Goal: Information Seeking & Learning: Learn about a topic

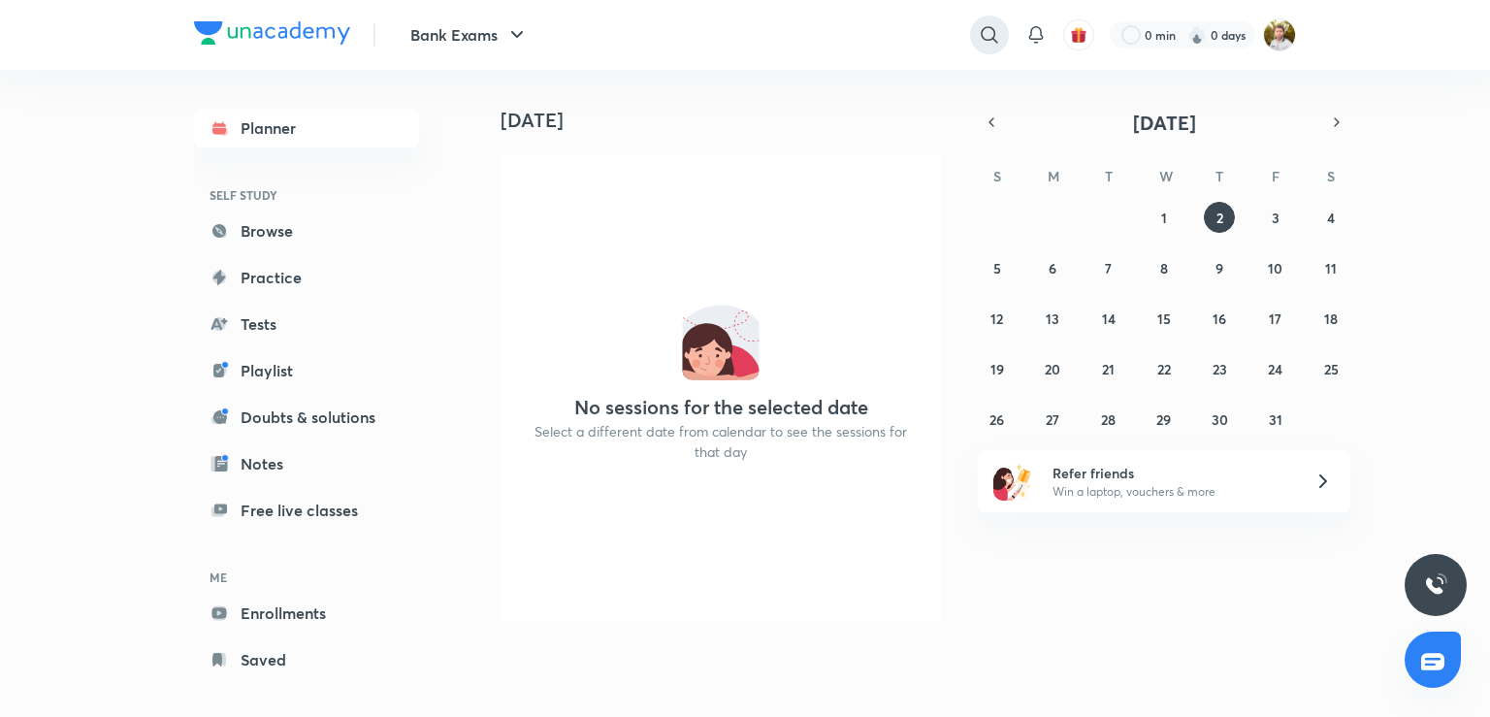
click at [994, 37] on icon at bounding box center [989, 34] width 23 height 23
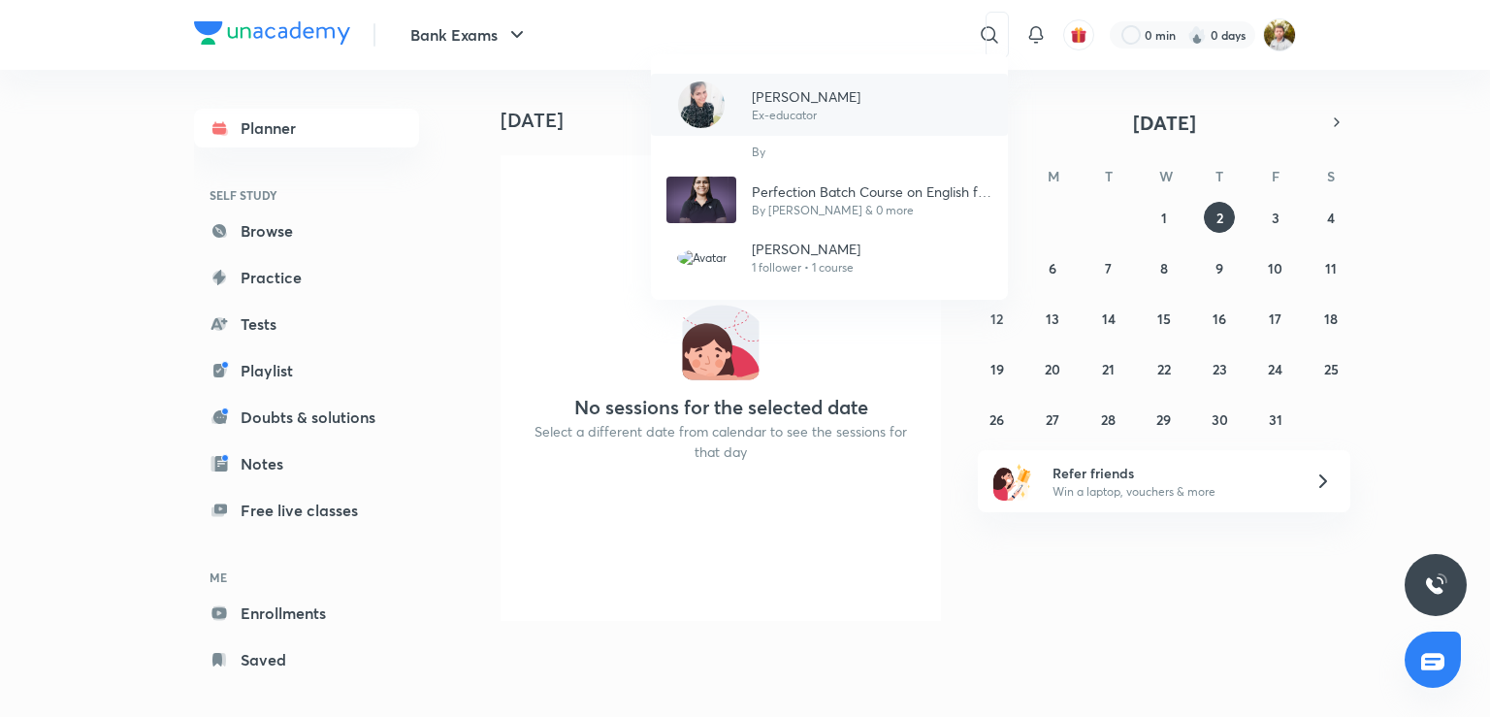
click at [766, 106] on p "[PERSON_NAME]" at bounding box center [806, 96] width 109 height 20
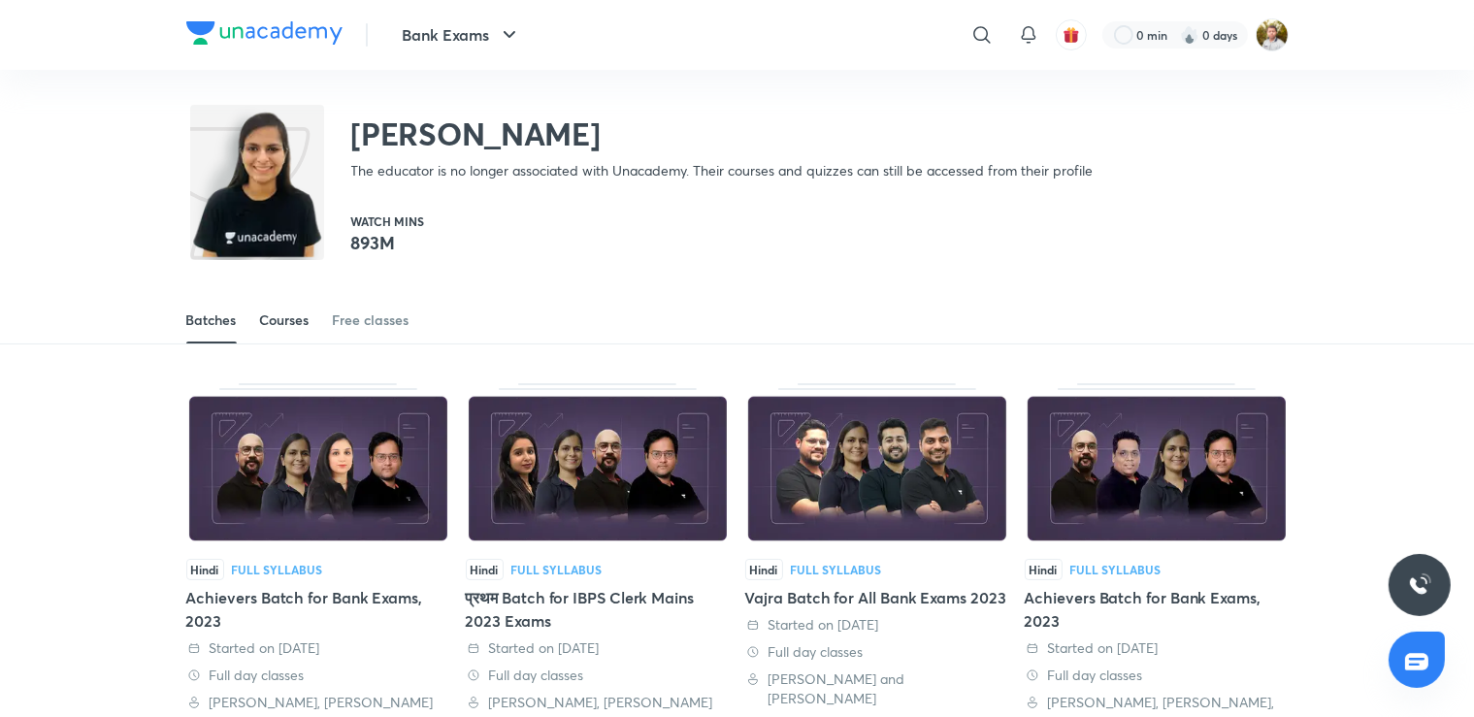
click at [288, 324] on div "Courses" at bounding box center [284, 319] width 49 height 19
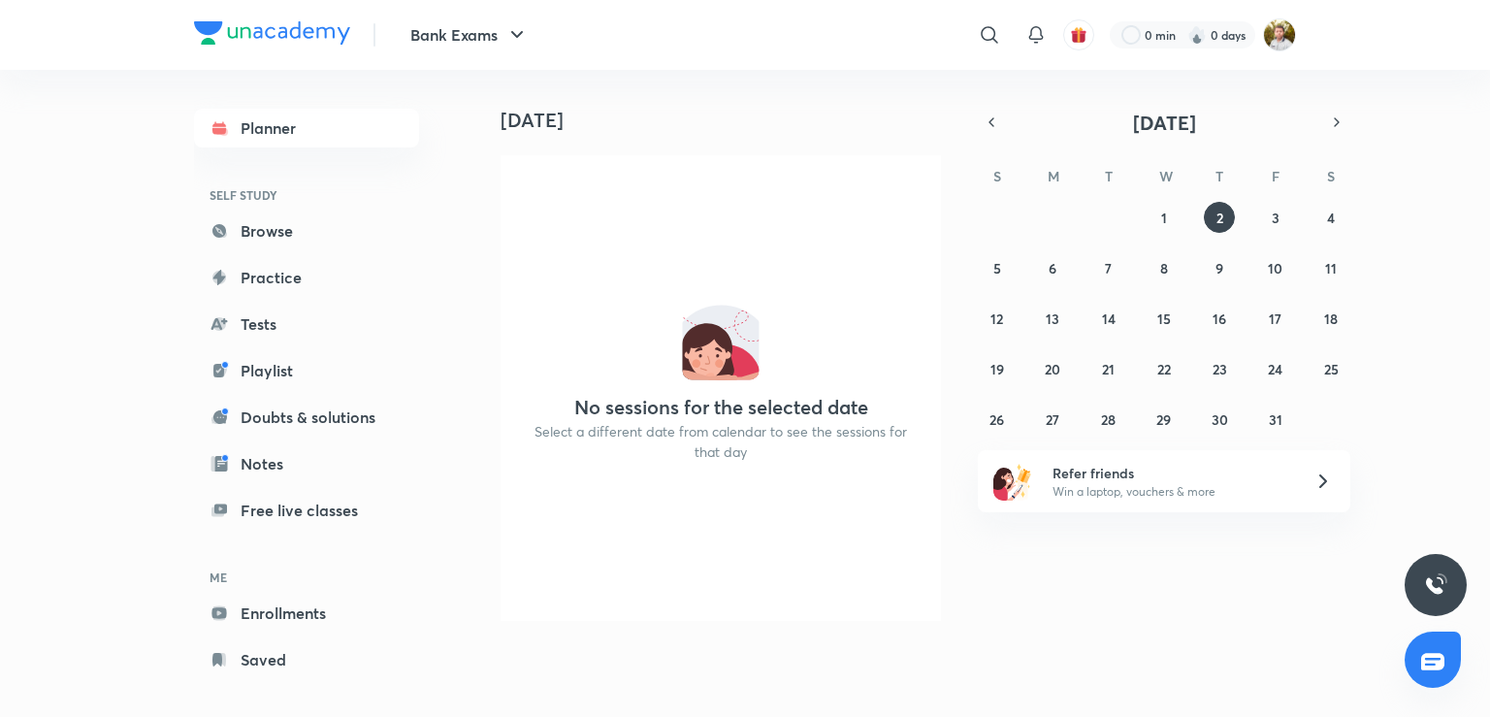
drag, startPoint x: 926, startPoint y: 643, endPoint x: 917, endPoint y: 623, distance: 22.2
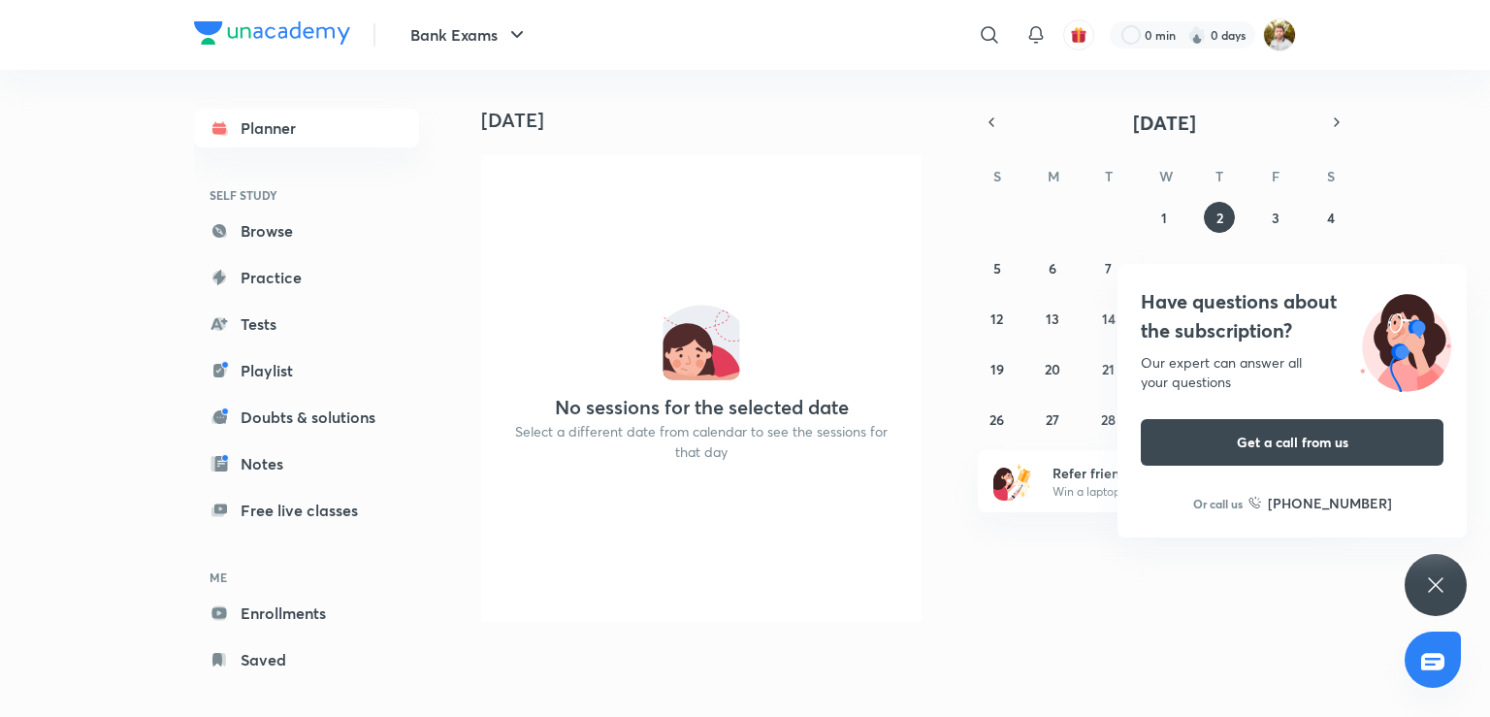
click at [1420, 588] on div "Have questions about the subscription? Our expert can answer all your questions…" at bounding box center [1436, 585] width 62 height 62
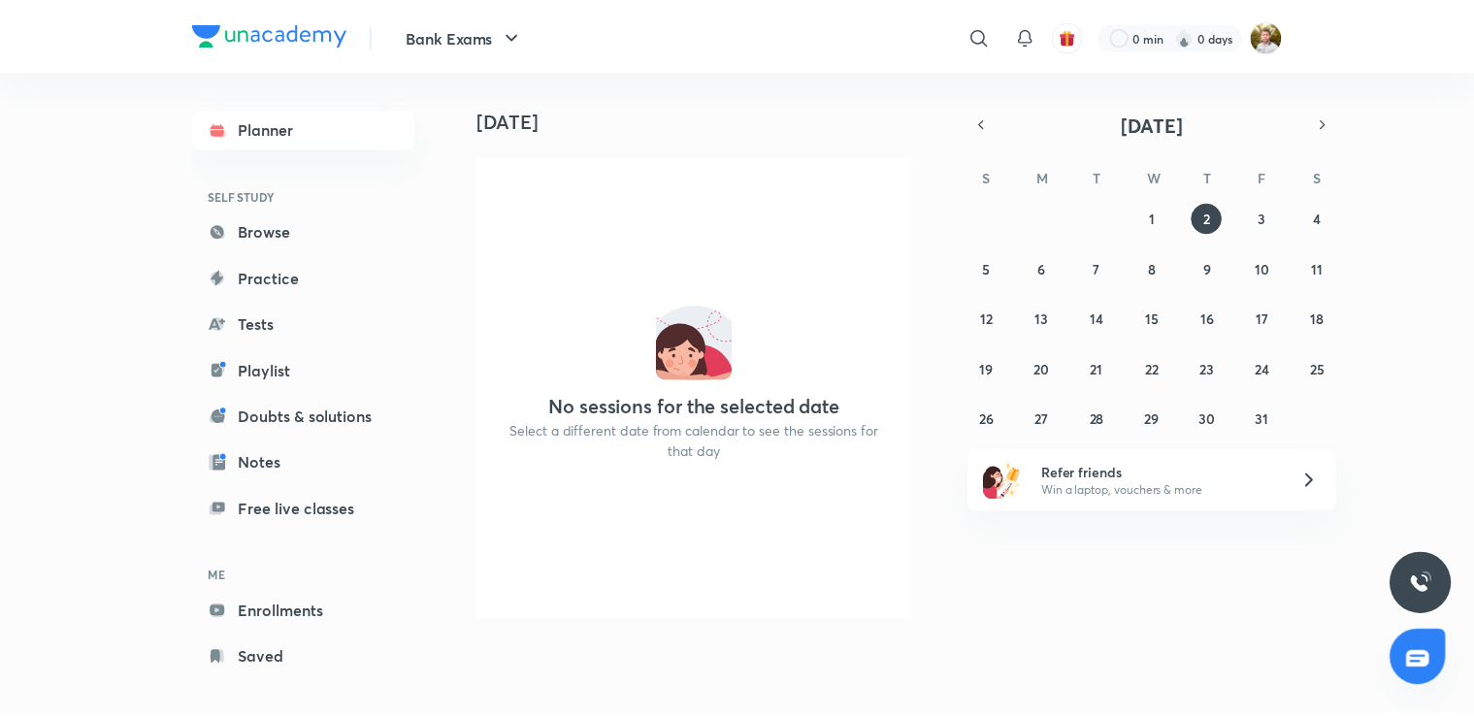
scroll to position [16, 0]
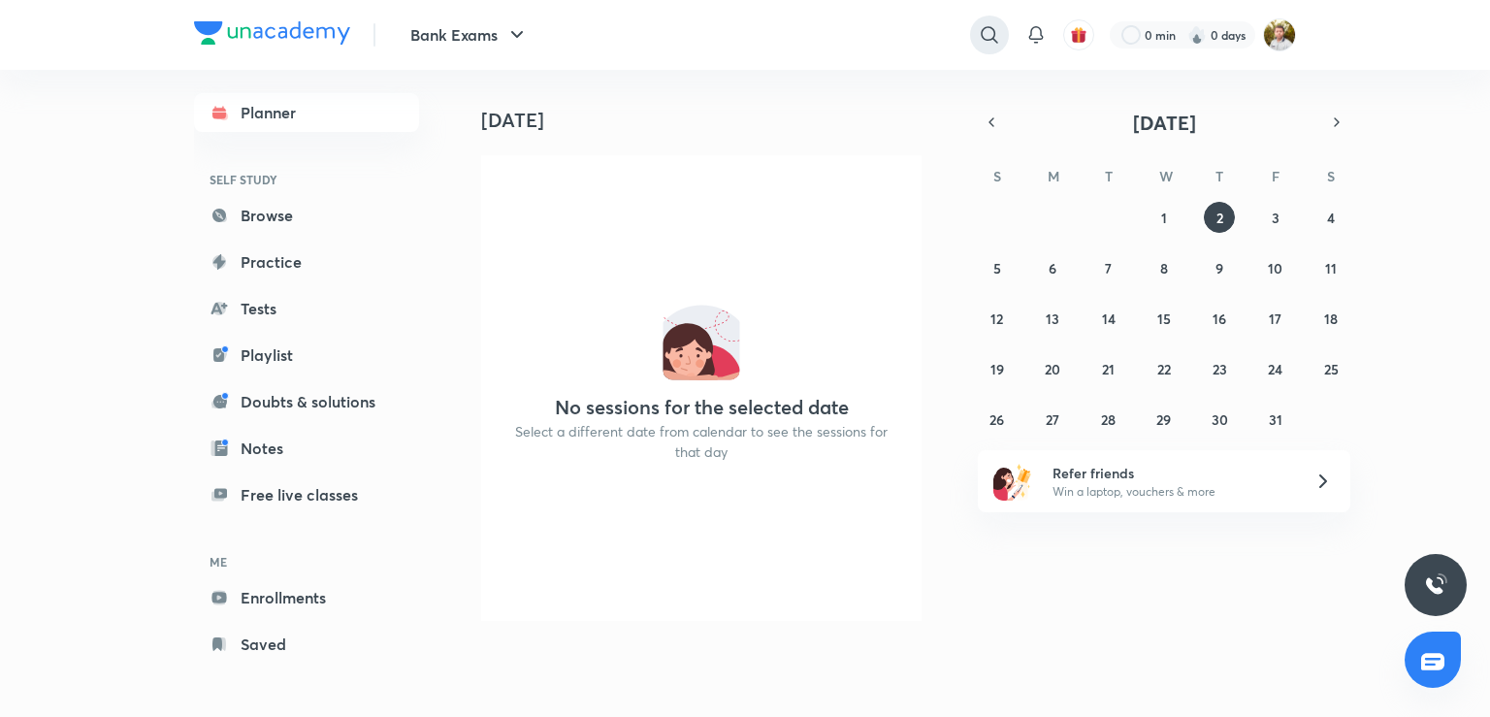
click at [994, 37] on icon at bounding box center [989, 34] width 23 height 23
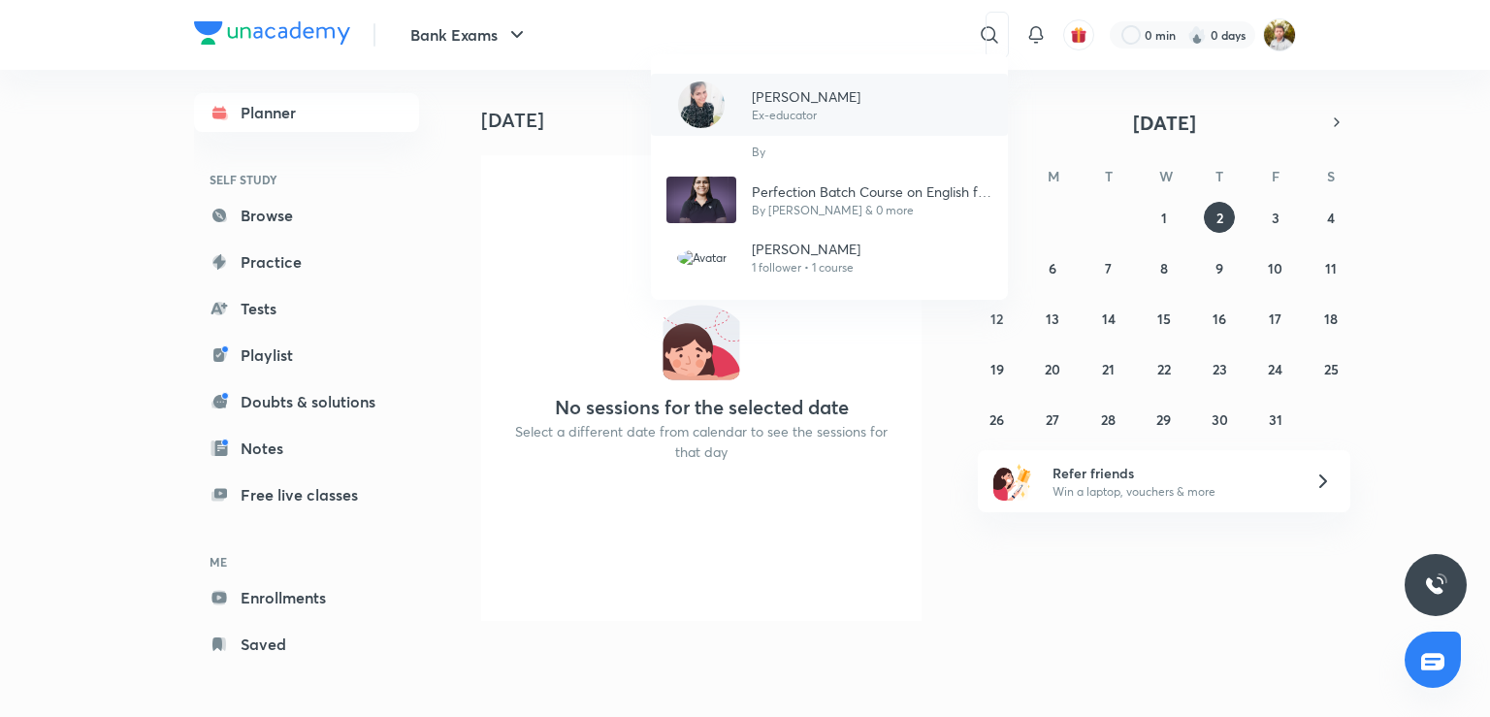
click at [815, 118] on p "Ex-educator" at bounding box center [806, 115] width 109 height 17
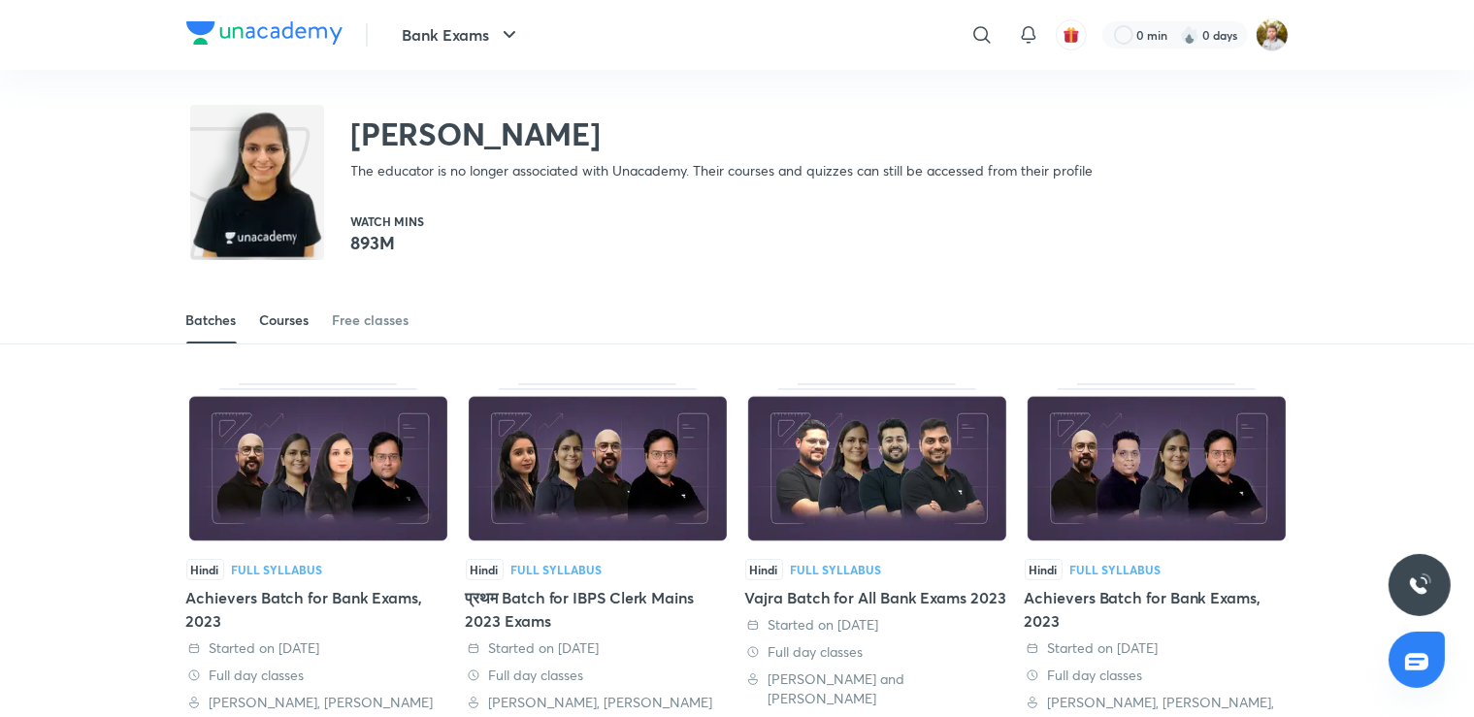
click at [292, 322] on div "Courses" at bounding box center [284, 319] width 49 height 19
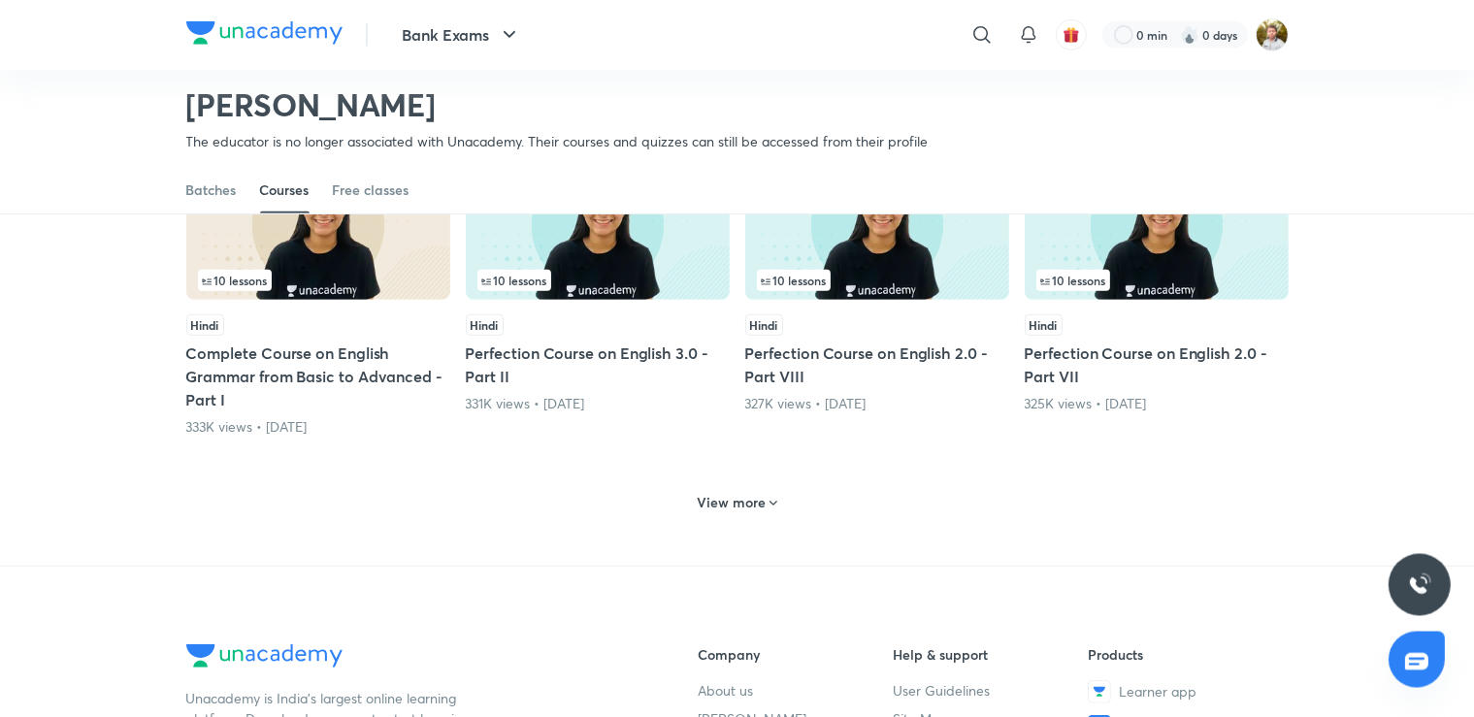
scroll to position [904, 0]
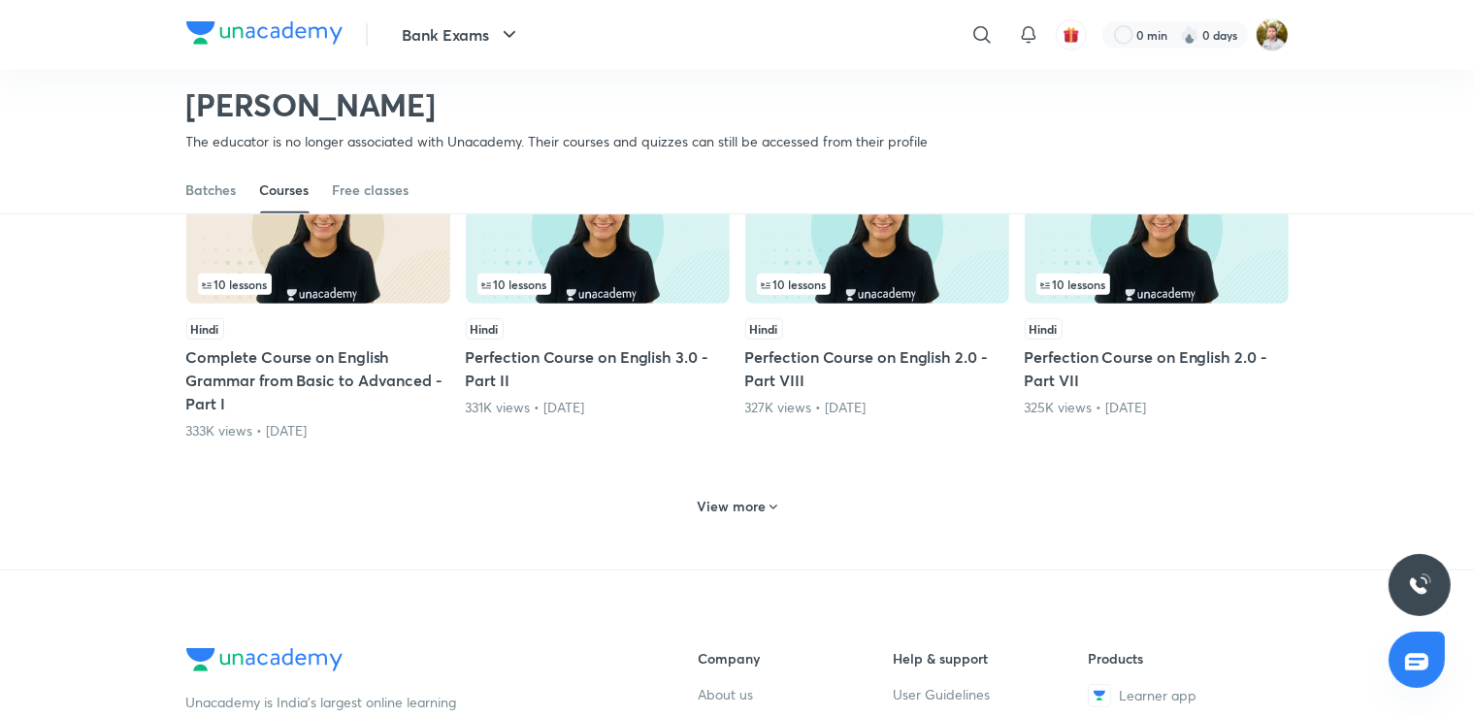
click at [727, 497] on h6 "View more" at bounding box center [731, 506] width 69 height 19
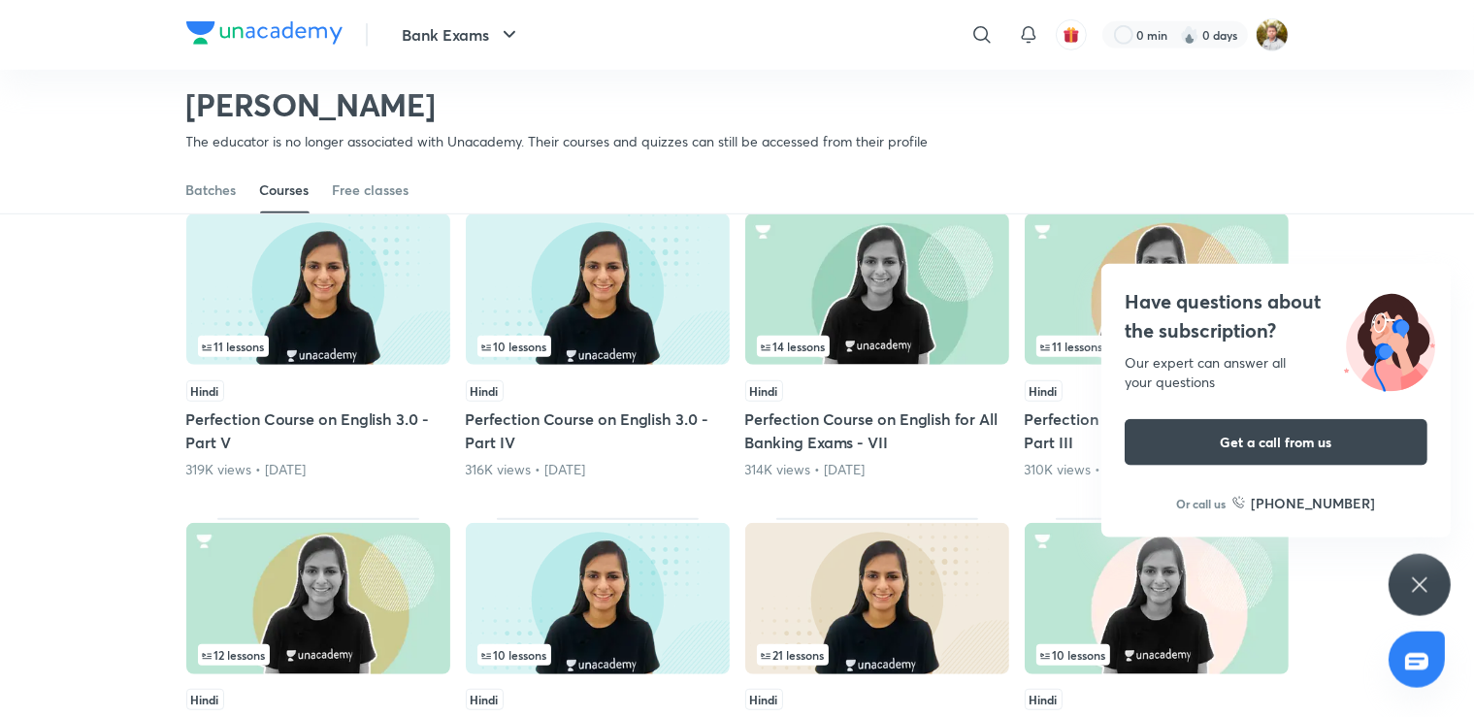
scroll to position [1309, 0]
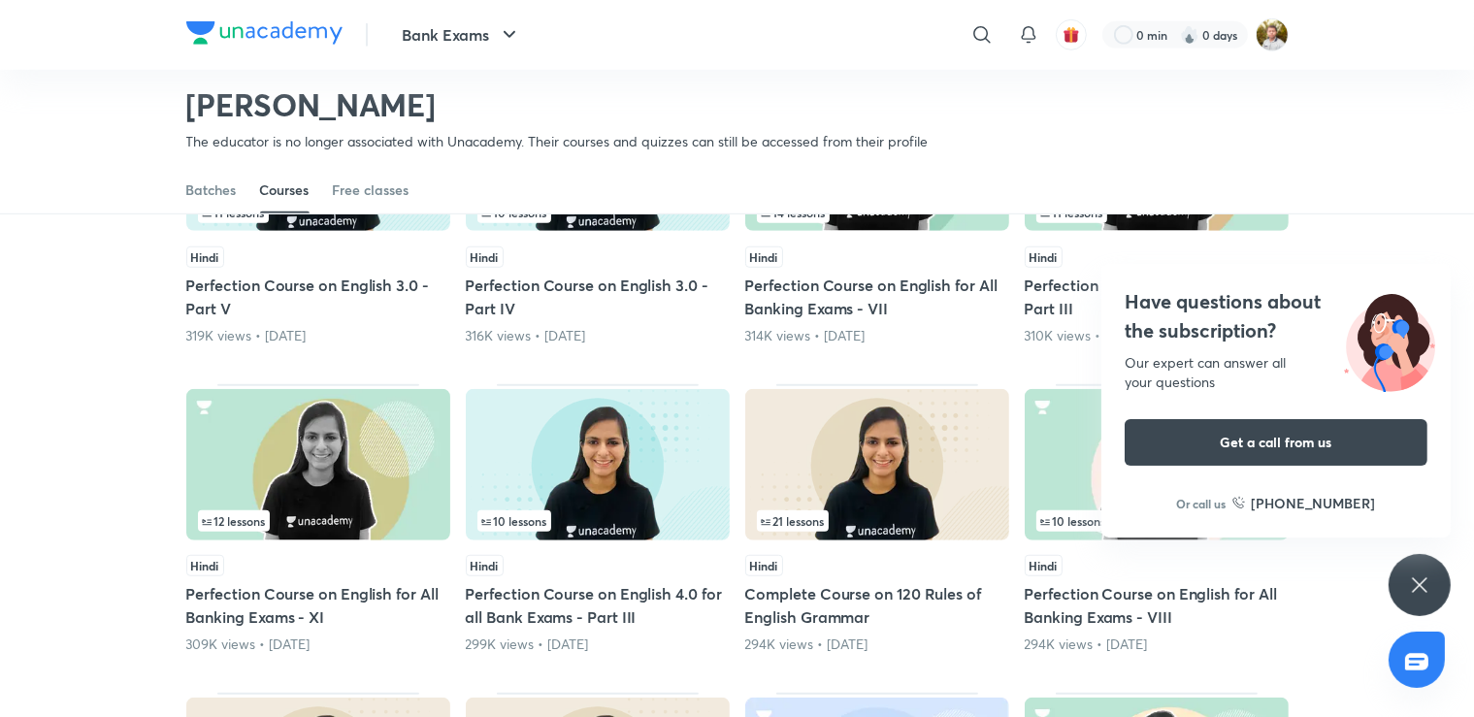
click at [1395, 580] on div "Have questions about the subscription? Our expert can answer all your questions…" at bounding box center [1419, 585] width 62 height 62
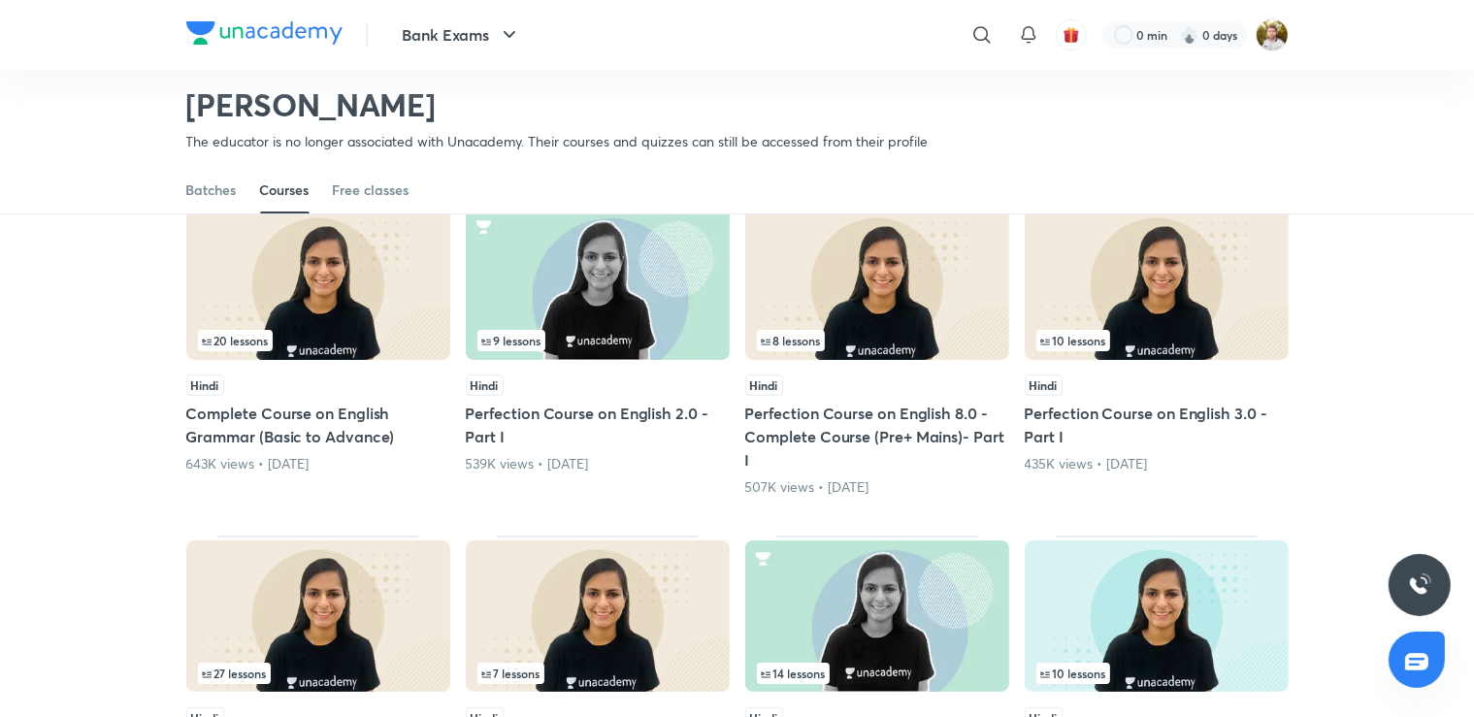
scroll to position [0, 0]
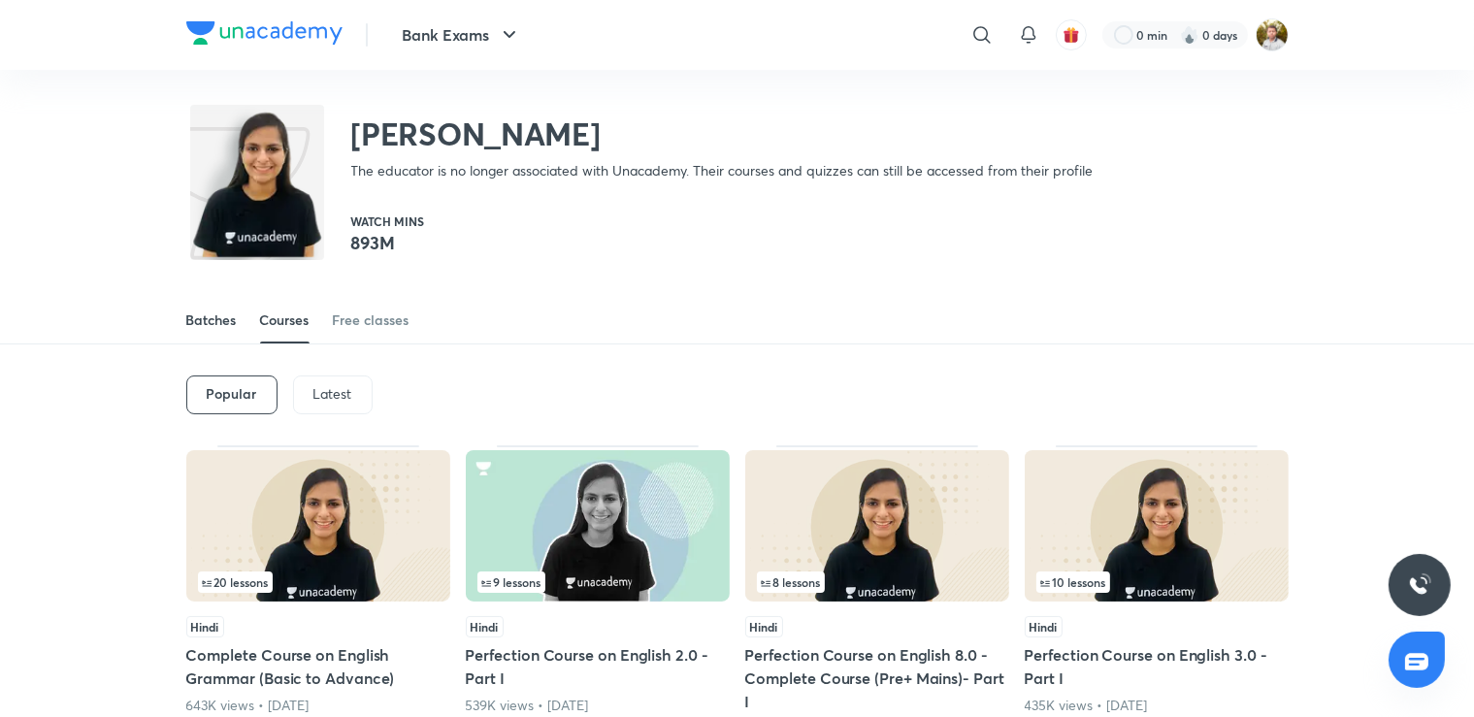
click at [193, 323] on div "Batches" at bounding box center [211, 319] width 50 height 19
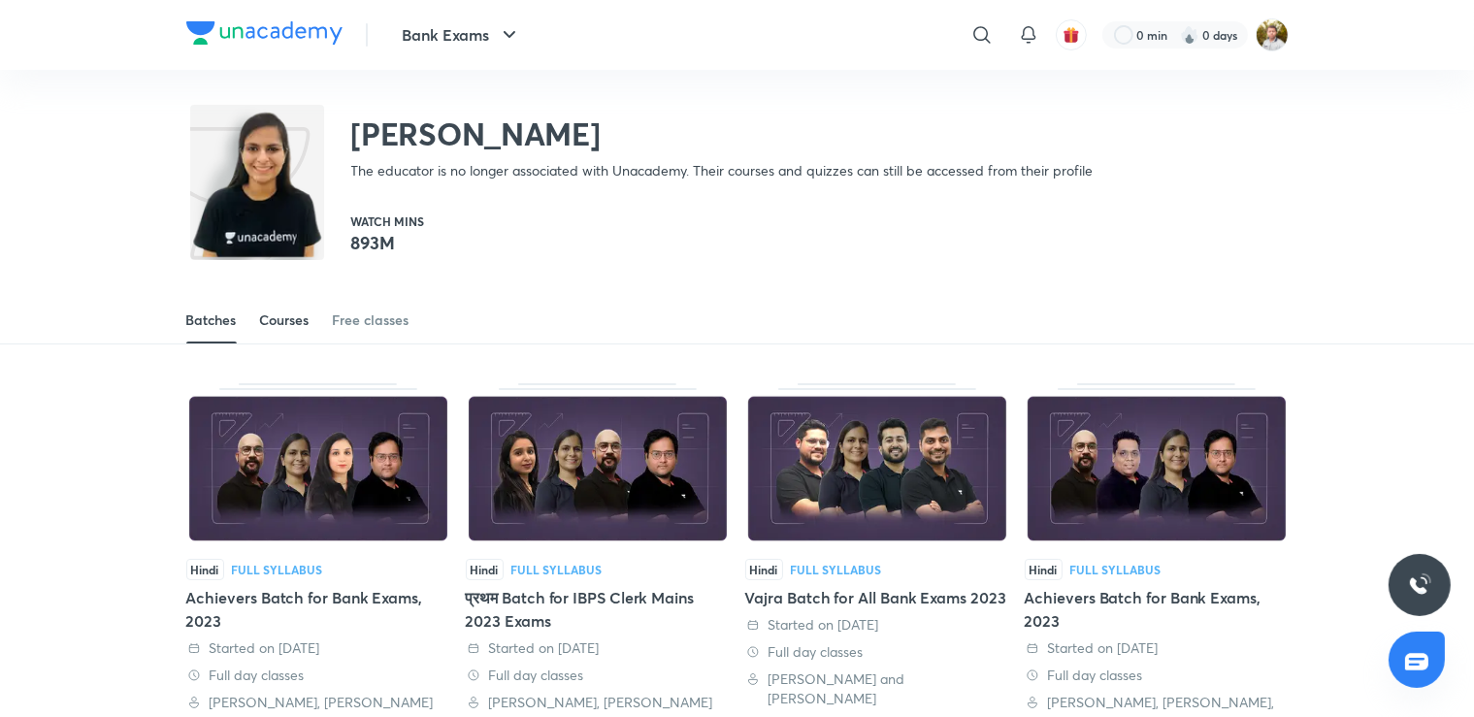
click at [279, 320] on div "Courses" at bounding box center [284, 319] width 49 height 19
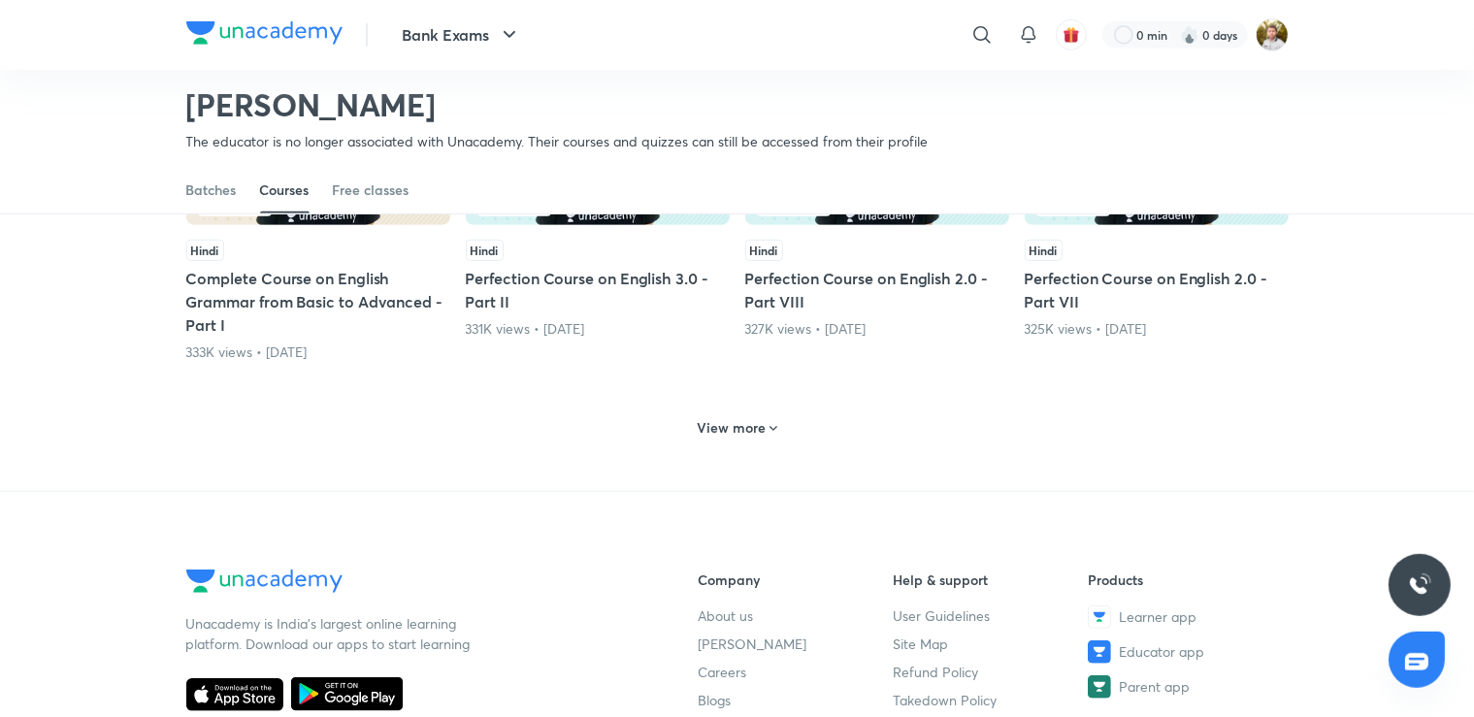
scroll to position [1005, 0]
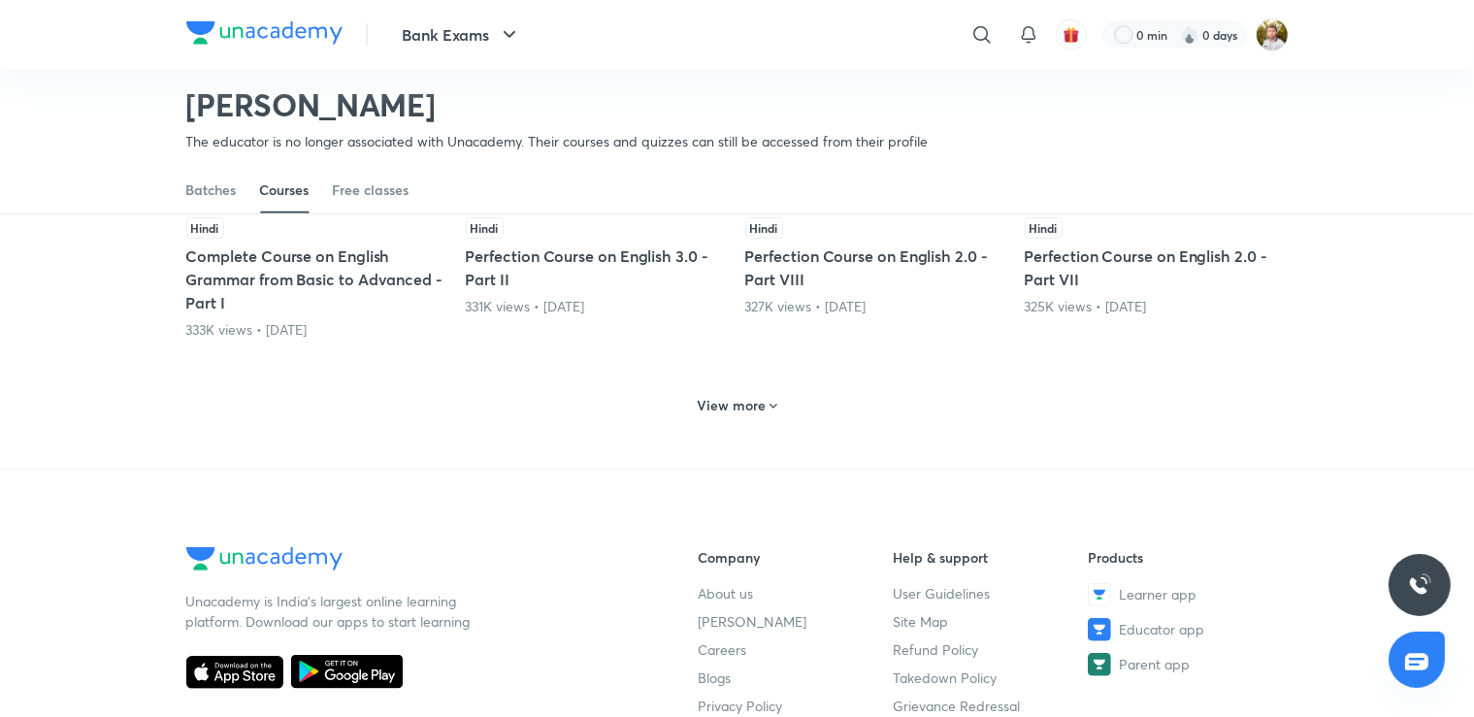
click at [733, 398] on h6 "View more" at bounding box center [731, 405] width 69 height 19
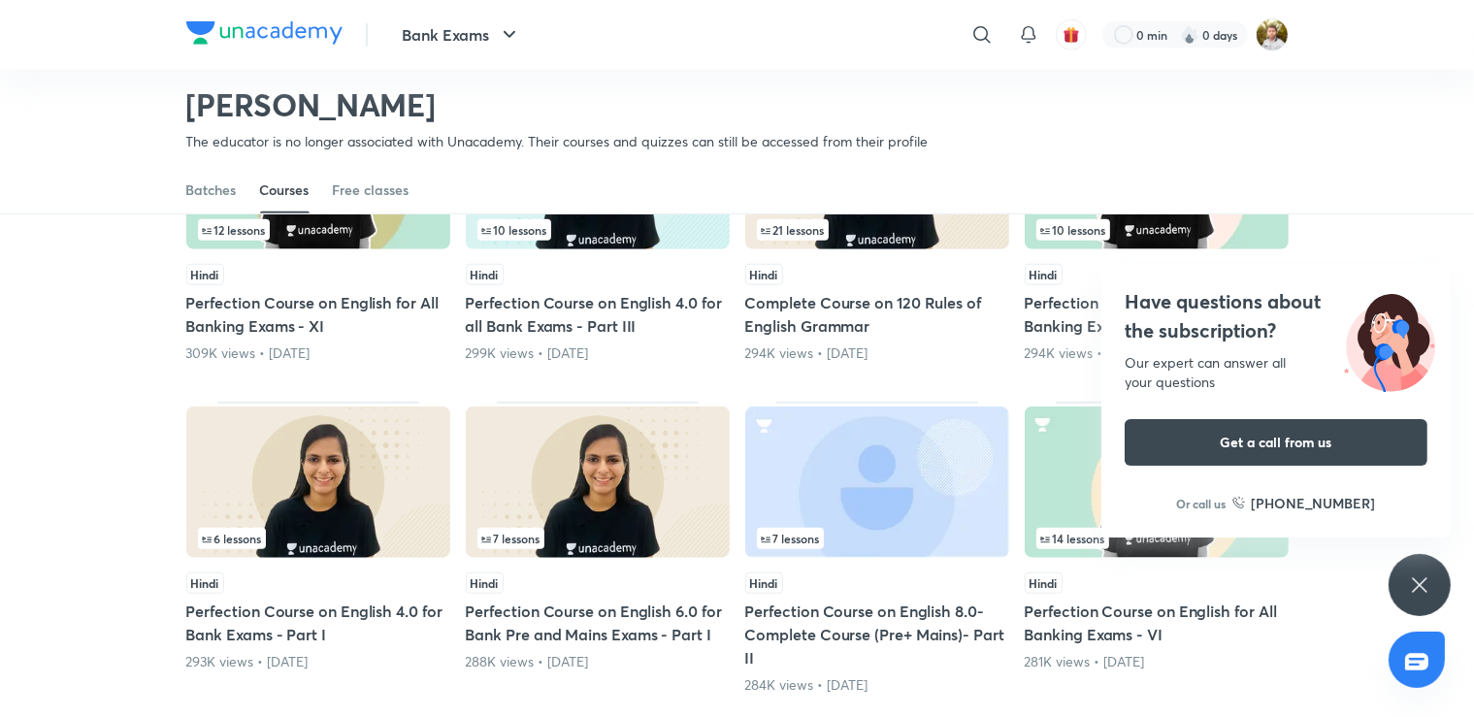
scroll to position [1517, 0]
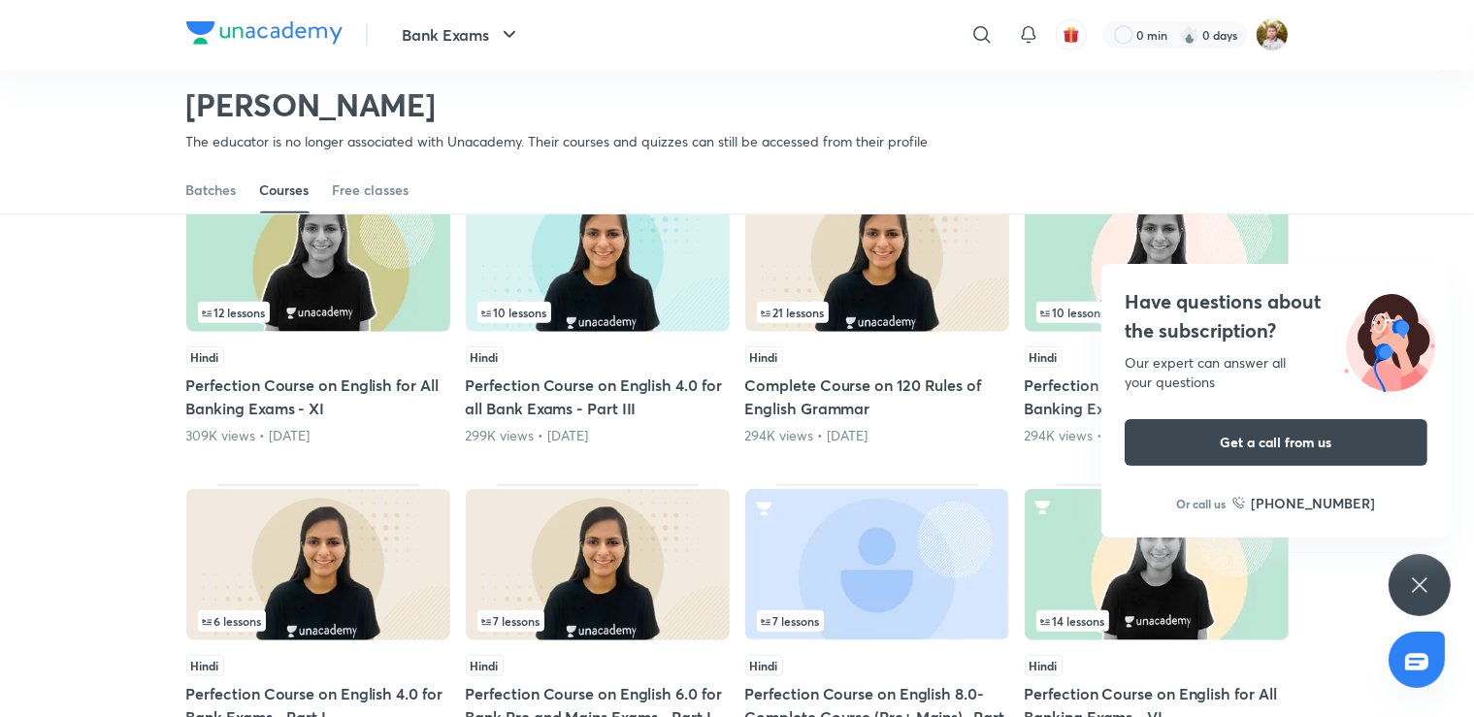
click at [1436, 578] on div "Have questions about the subscription? Our expert can answer all your questions…" at bounding box center [1419, 585] width 62 height 62
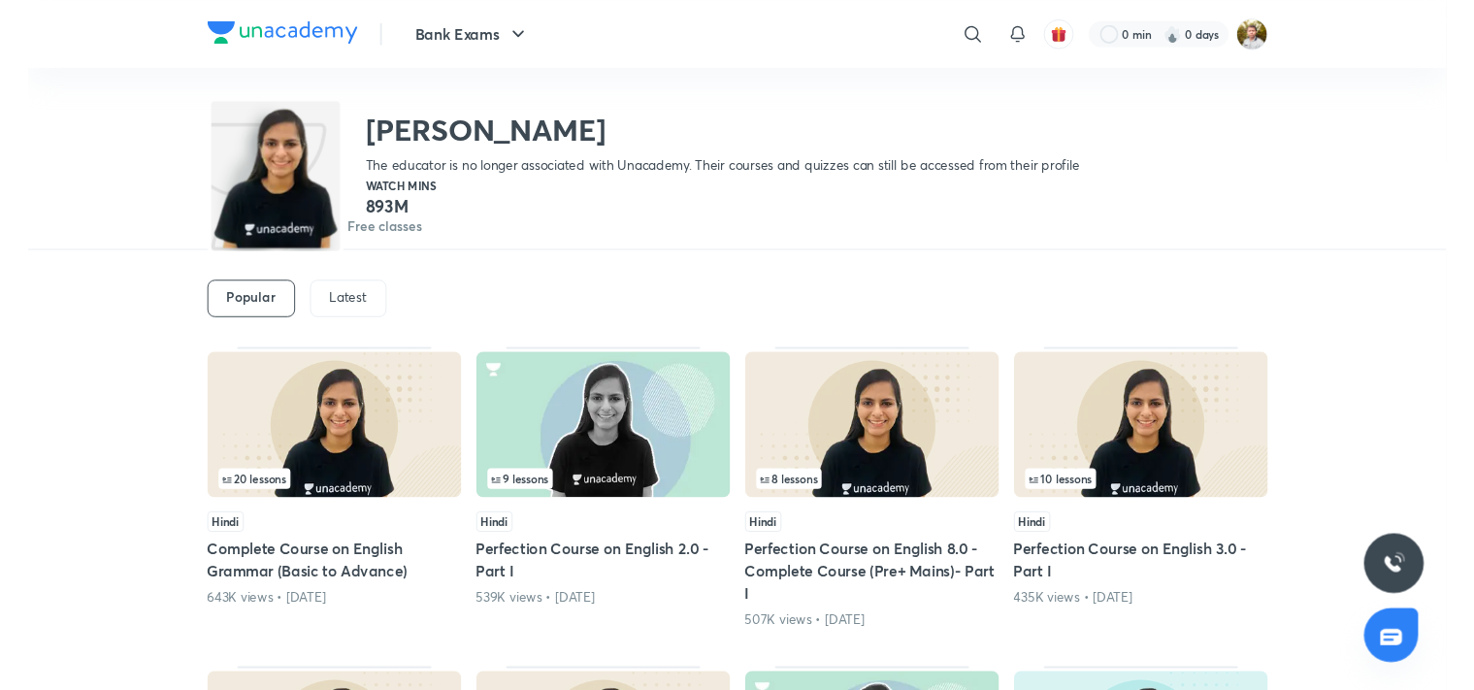
scroll to position [0, 0]
